Goal: Transaction & Acquisition: Book appointment/travel/reservation

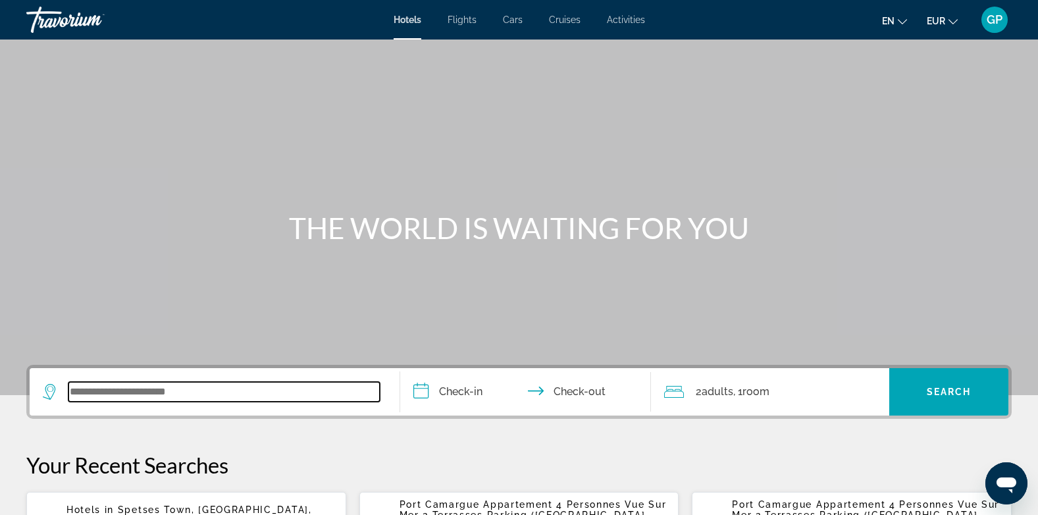
click at [109, 393] on input "Search widget" at bounding box center [223, 392] width 311 height 20
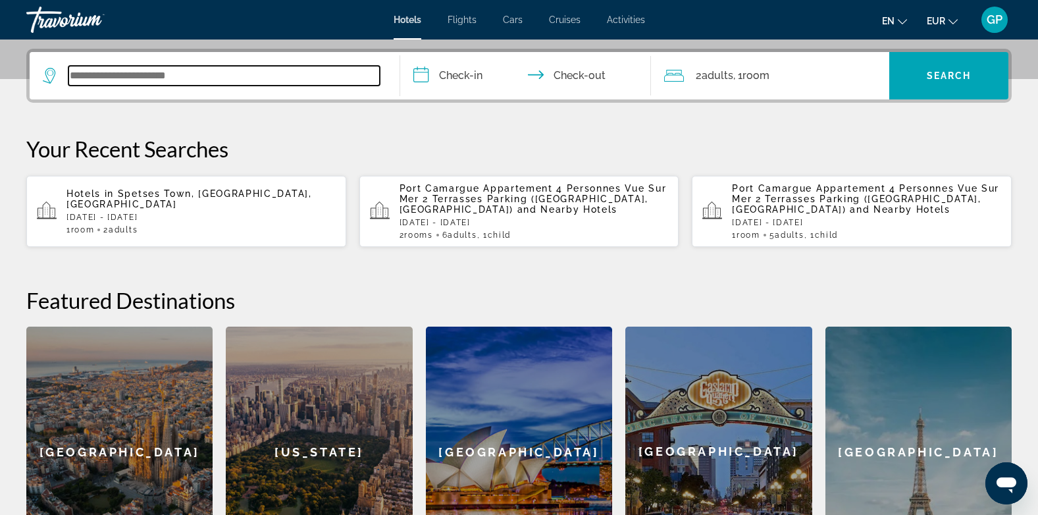
scroll to position [322, 0]
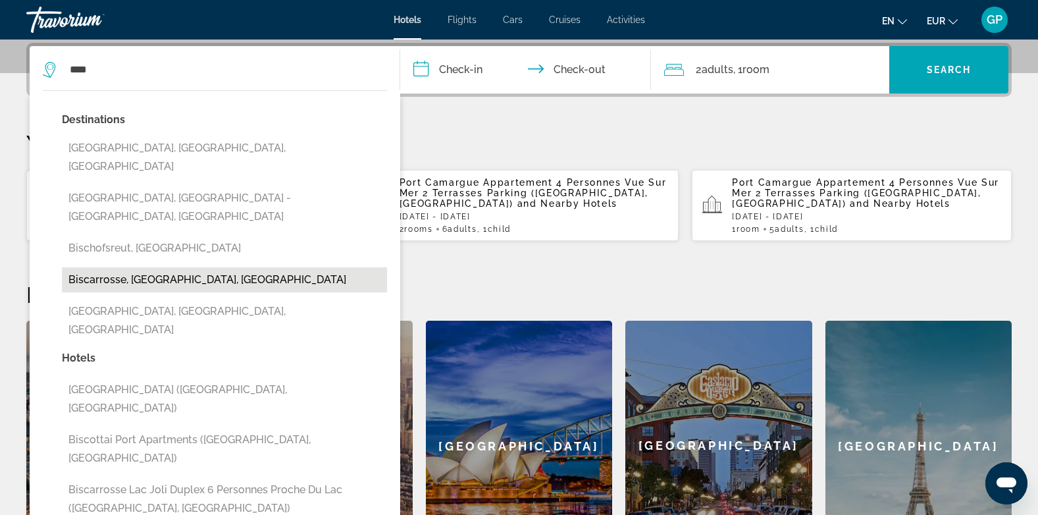
click at [158, 267] on button "Biscarrosse, [GEOGRAPHIC_DATA], [GEOGRAPHIC_DATA]" at bounding box center [224, 279] width 325 height 25
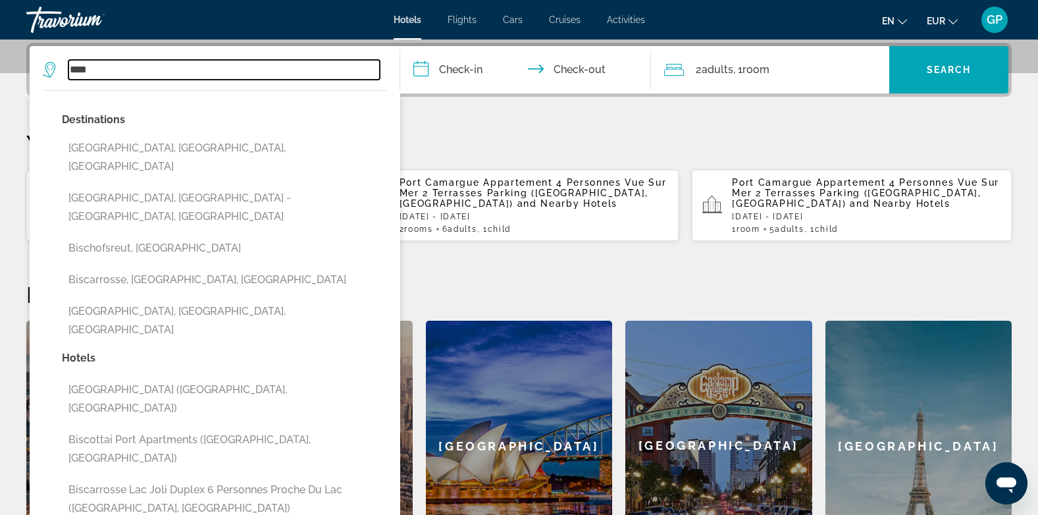
type input "**********"
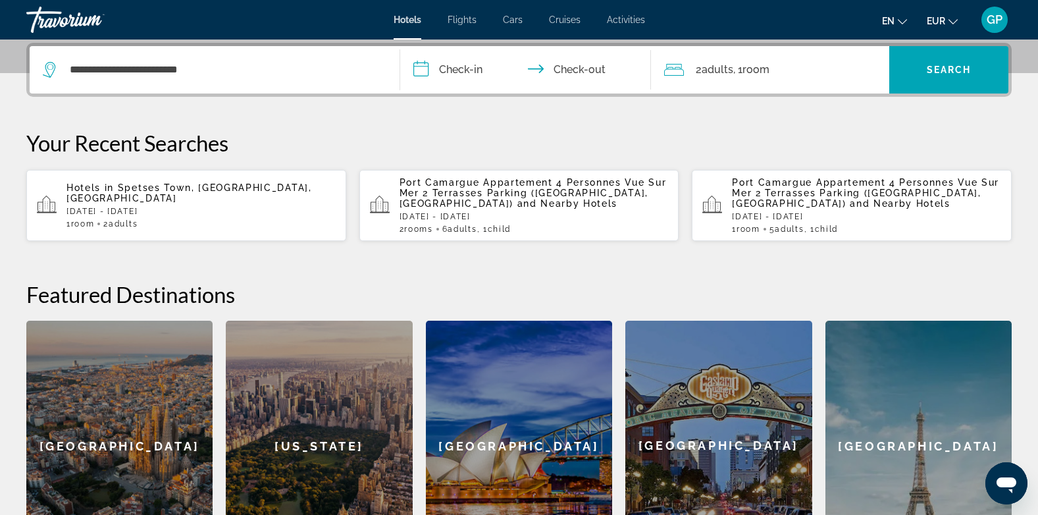
click at [476, 70] on input "**********" at bounding box center [528, 71] width 257 height 51
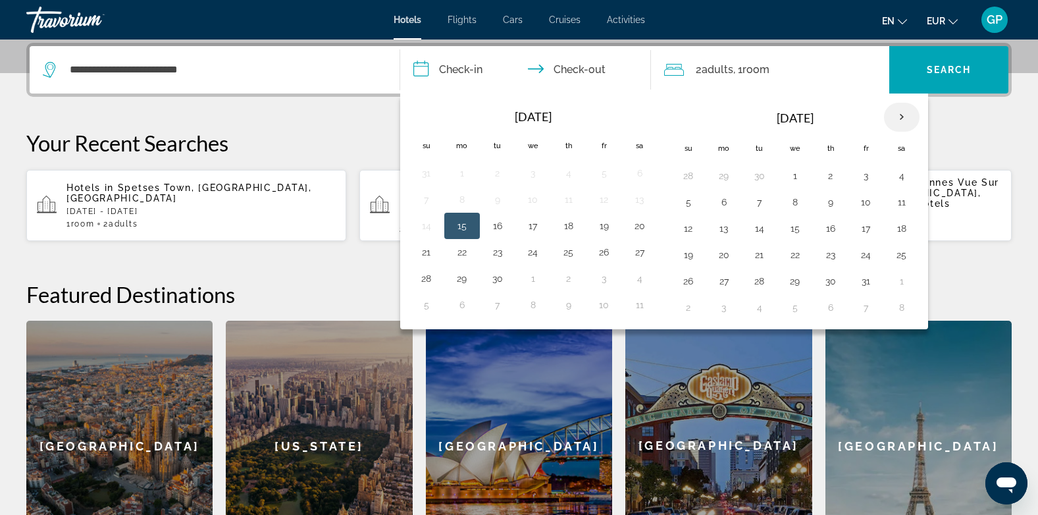
click at [902, 115] on th "Next month" at bounding box center [902, 117] width 36 height 29
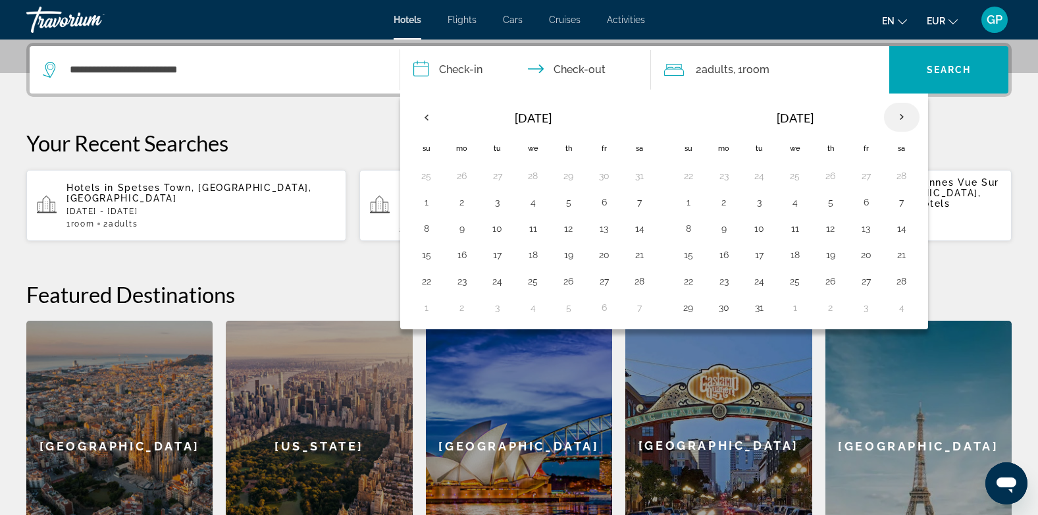
click at [902, 115] on th "Next month" at bounding box center [902, 117] width 36 height 29
click at [901, 115] on th "Next month" at bounding box center [902, 117] width 36 height 29
click at [900, 115] on th "Next month" at bounding box center [902, 117] width 36 height 29
click at [903, 176] on button "4" at bounding box center [901, 176] width 21 height 18
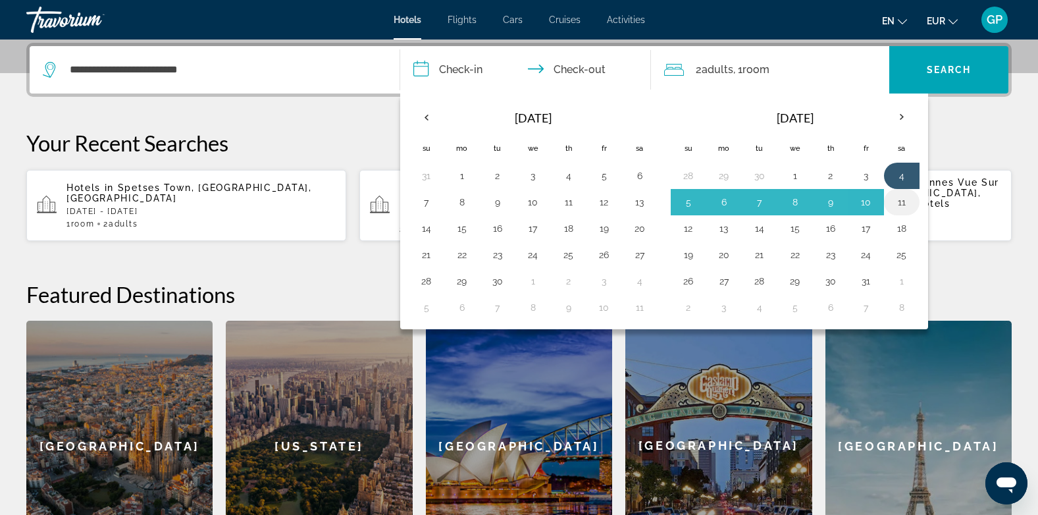
click at [900, 198] on button "11" at bounding box center [901, 202] width 21 height 18
type input "**********"
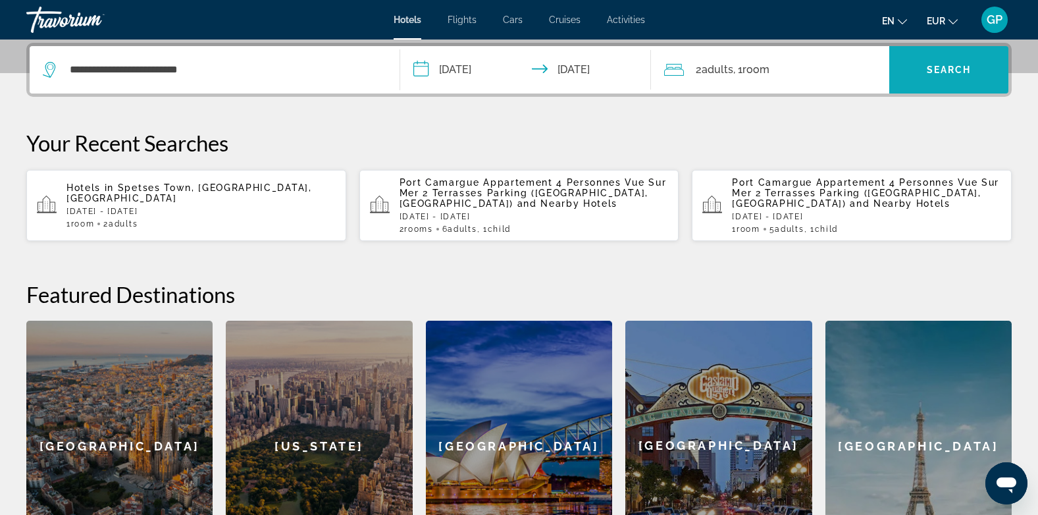
click at [944, 73] on span "Search" at bounding box center [949, 69] width 45 height 11
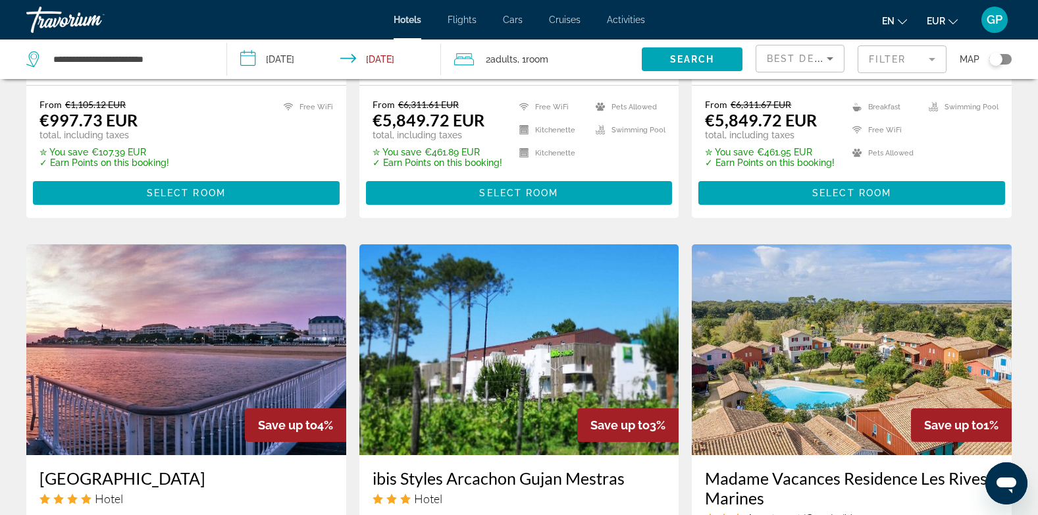
scroll to position [987, 0]
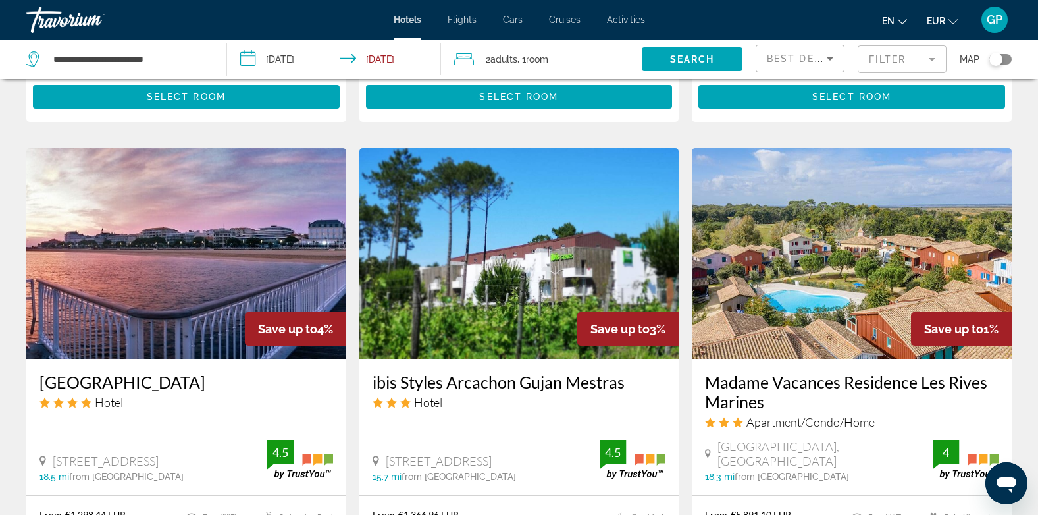
click at [804, 61] on span "Best Deals" at bounding box center [801, 58] width 68 height 11
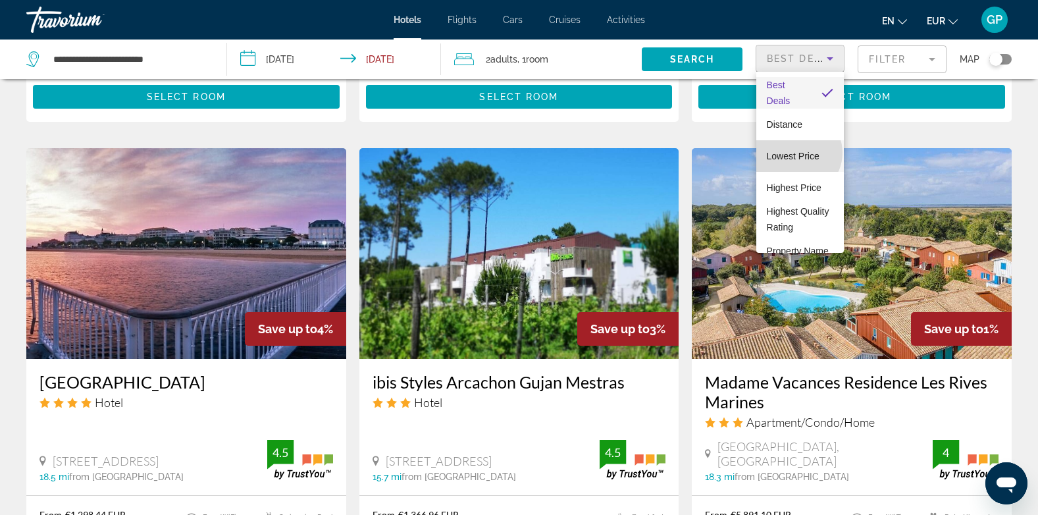
click at [797, 153] on span "Lowest Price" at bounding box center [793, 156] width 53 height 11
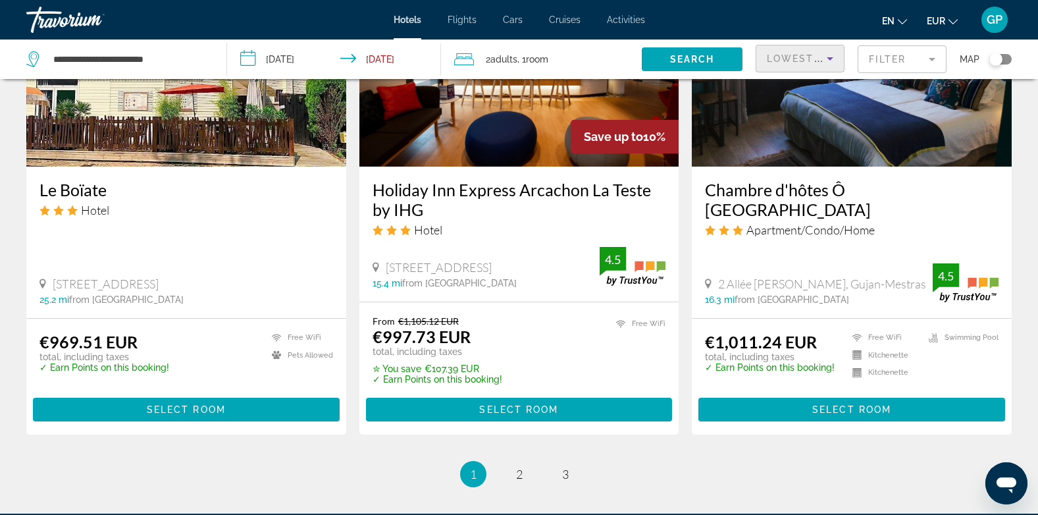
scroll to position [1645, 0]
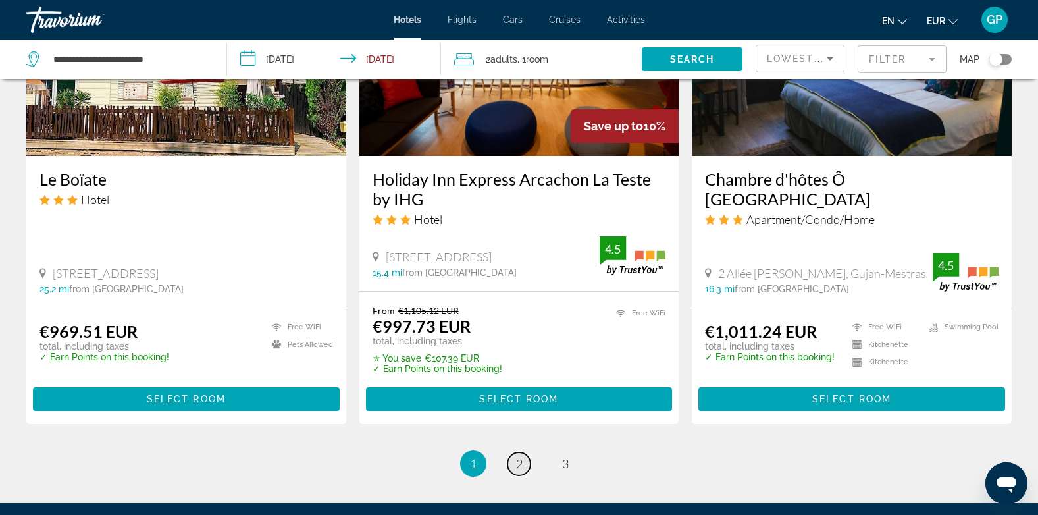
click at [522, 456] on span "2" at bounding box center [519, 463] width 7 height 14
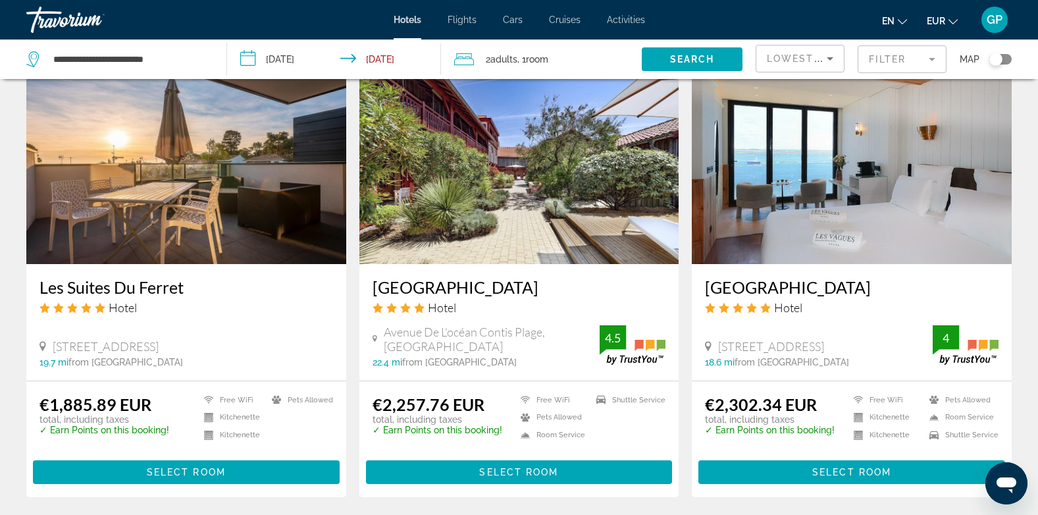
scroll to position [1580, 0]
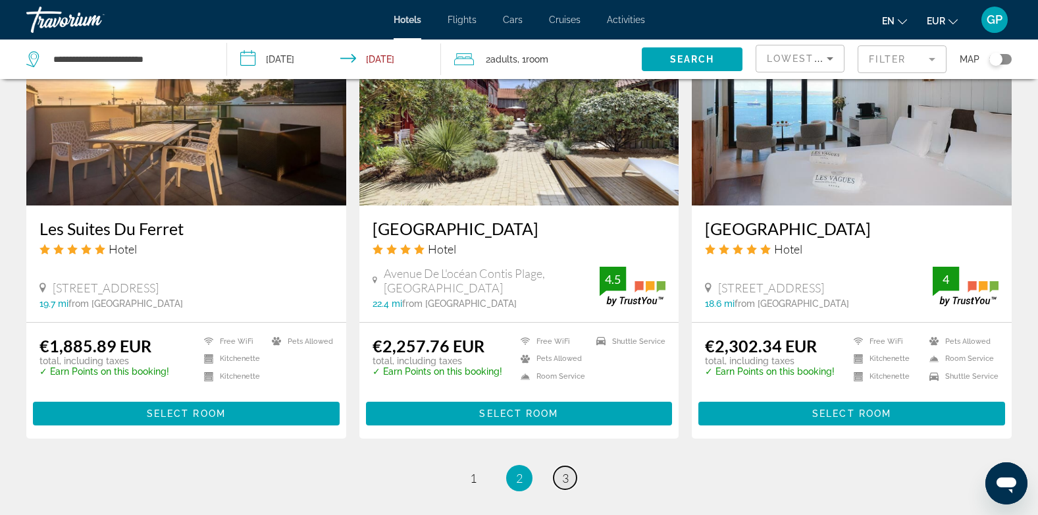
click at [567, 474] on span "3" at bounding box center [565, 478] width 7 height 14
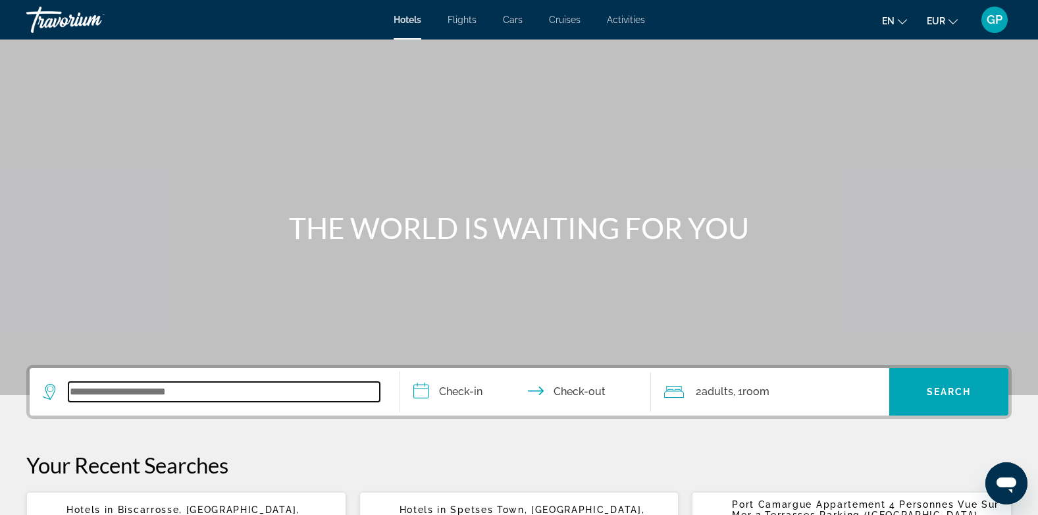
click at [105, 392] on input "Search widget" at bounding box center [223, 392] width 311 height 20
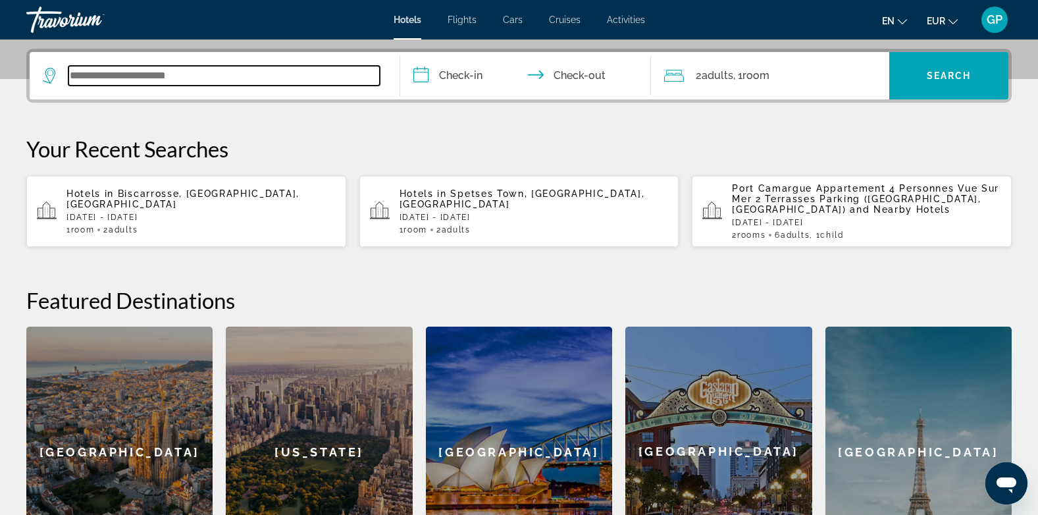
scroll to position [322, 0]
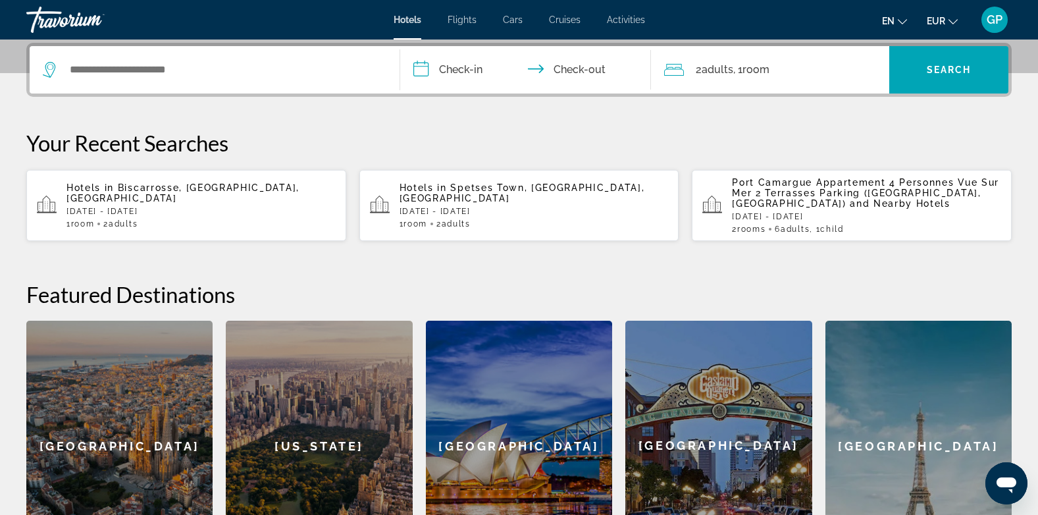
click at [149, 208] on p "Sat, 04 Jul - Sat, 11 Jul" at bounding box center [200, 211] width 269 height 9
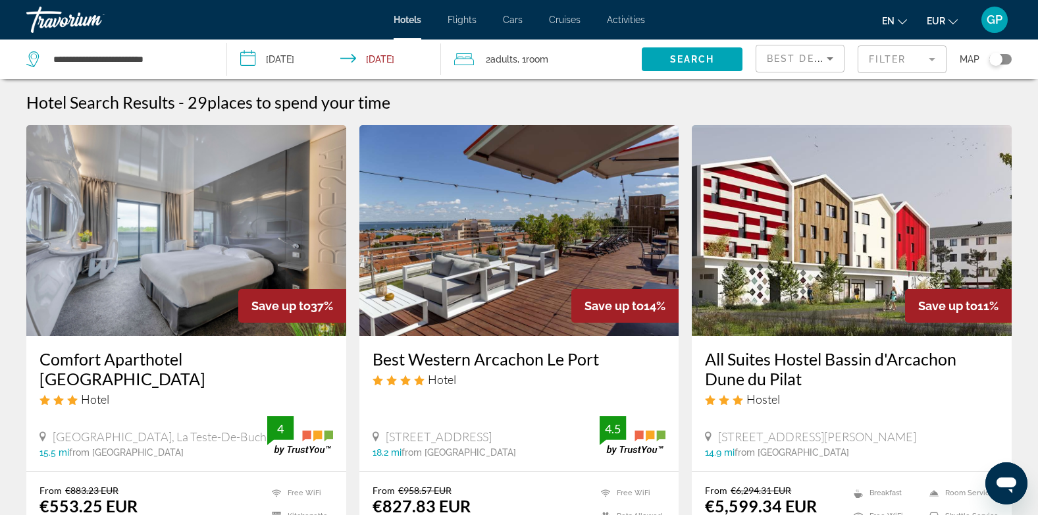
click at [1005, 59] on div "Toggle map" at bounding box center [1000, 59] width 22 height 11
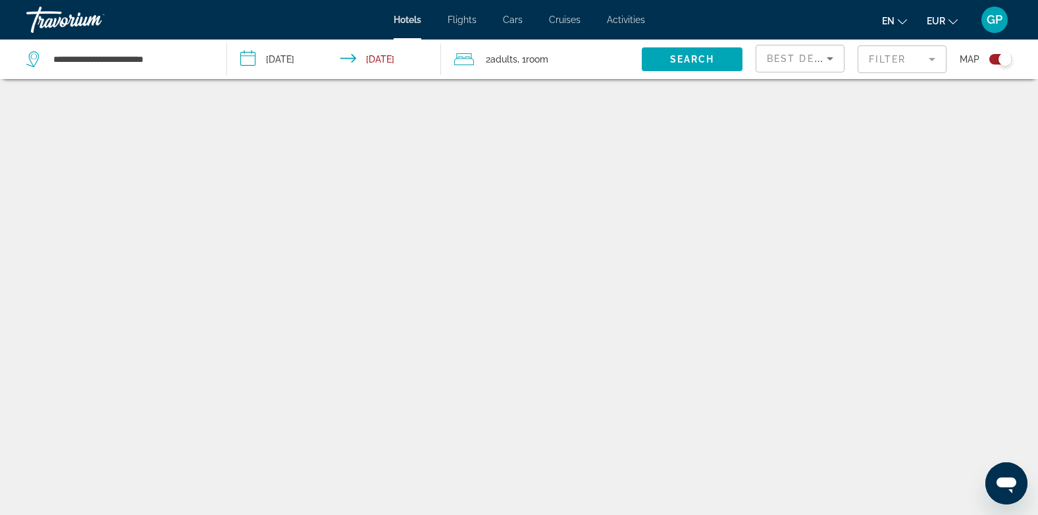
scroll to position [79, 0]
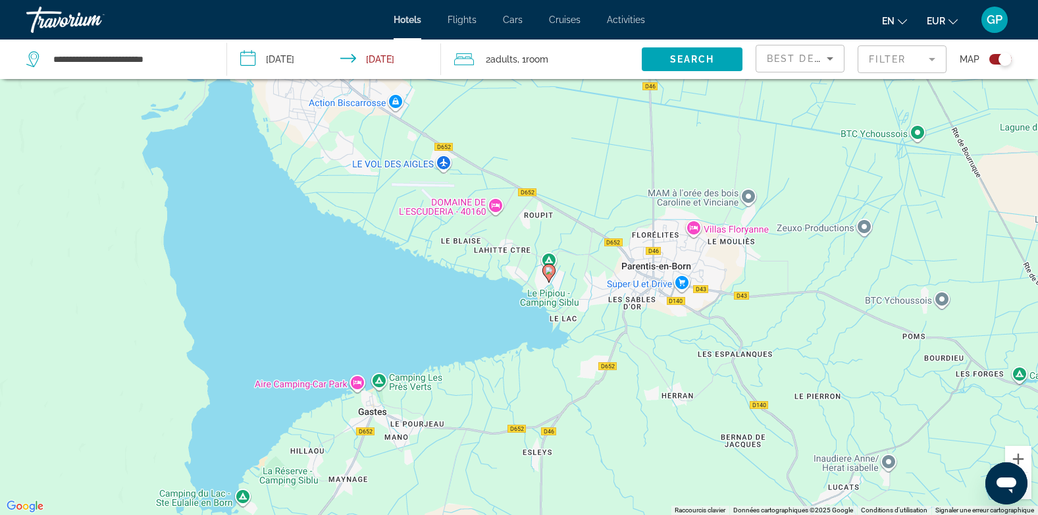
click at [550, 270] on image "Main content" at bounding box center [549, 271] width 8 height 8
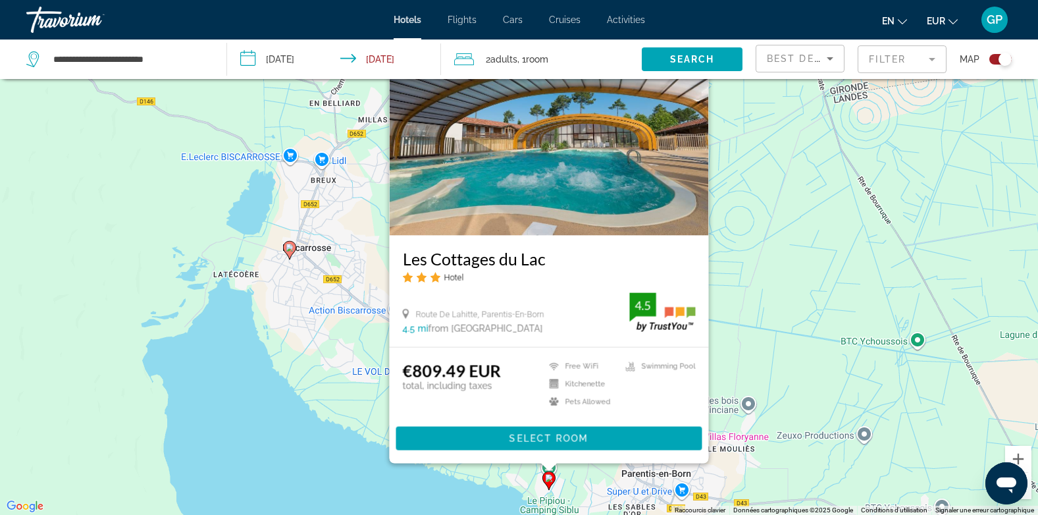
click at [573, 210] on img "Main content" at bounding box center [548, 130] width 319 height 211
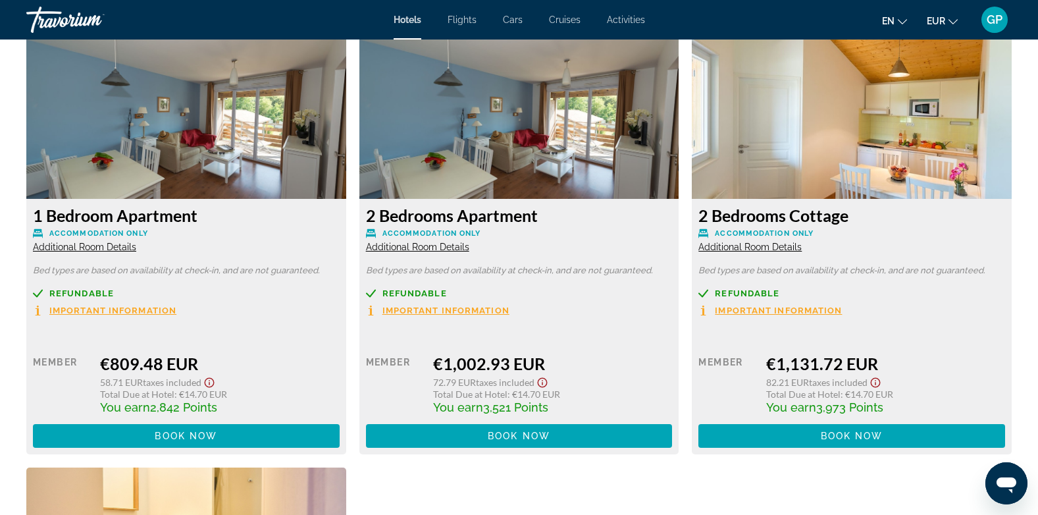
scroll to position [1777, 0]
